Goal: Information Seeking & Learning: Learn about a topic

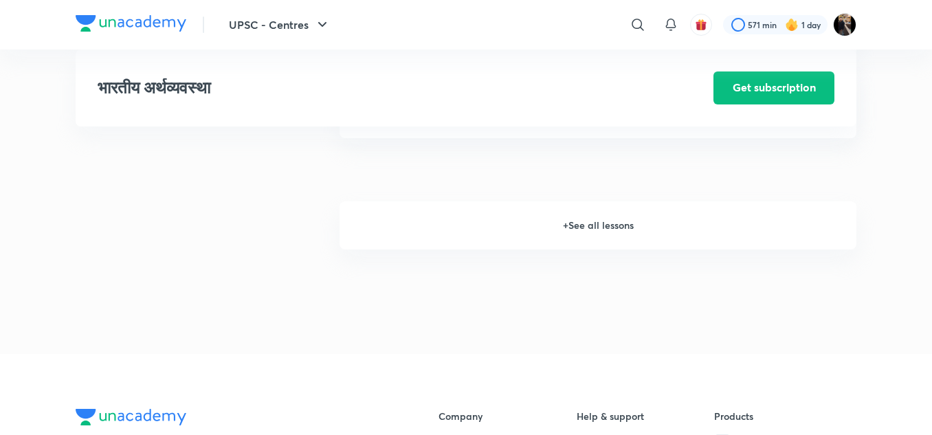
scroll to position [1922, 0]
click at [576, 225] on h6 "+ See all lessons" at bounding box center [597, 226] width 517 height 48
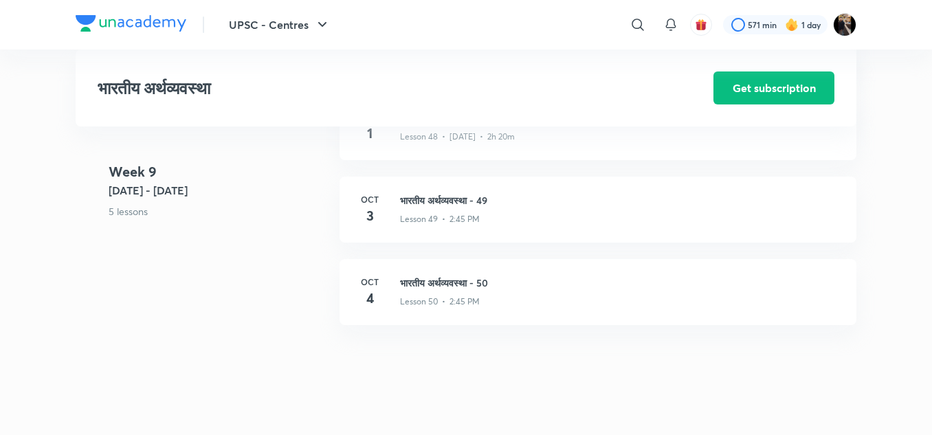
scroll to position [4985, 0]
click at [420, 203] on h3 "भारतीय अर्थव्यवस्था - 49" at bounding box center [620, 199] width 440 height 14
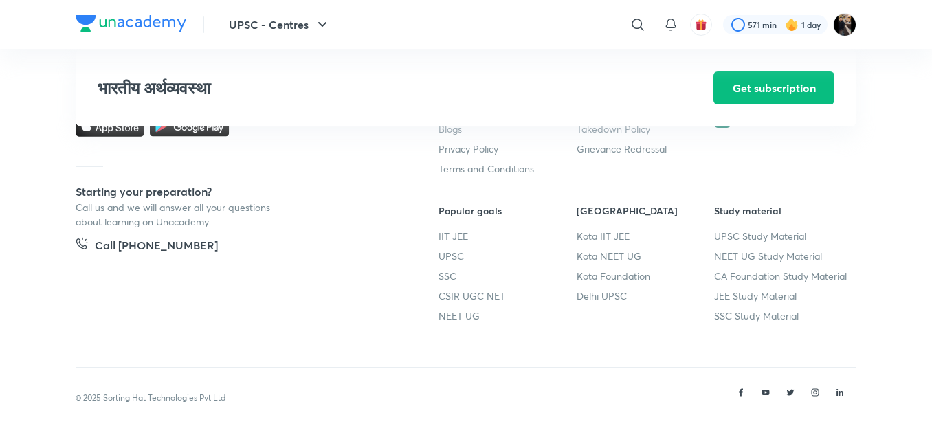
scroll to position [5488, 0]
